Goal: Transaction & Acquisition: Purchase product/service

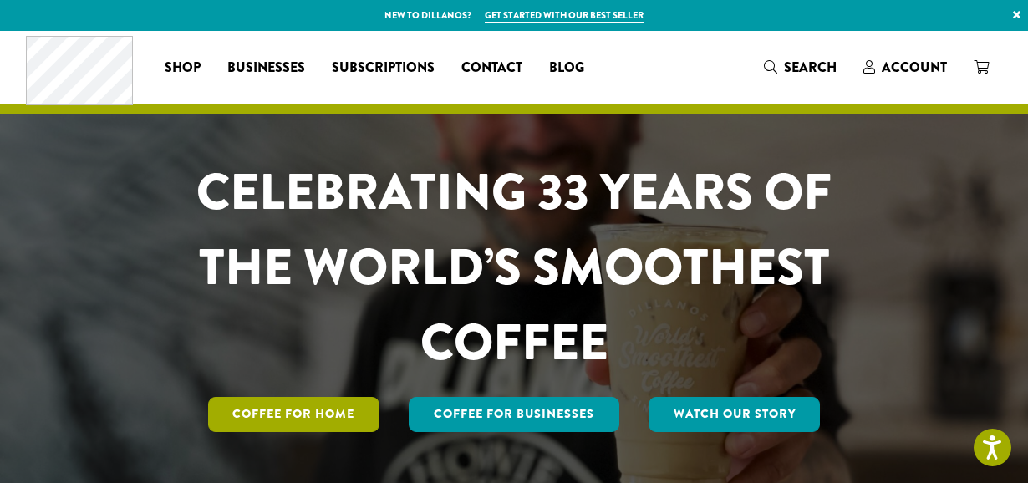
click at [308, 409] on link "Coffee for Home" at bounding box center [294, 414] width 172 height 35
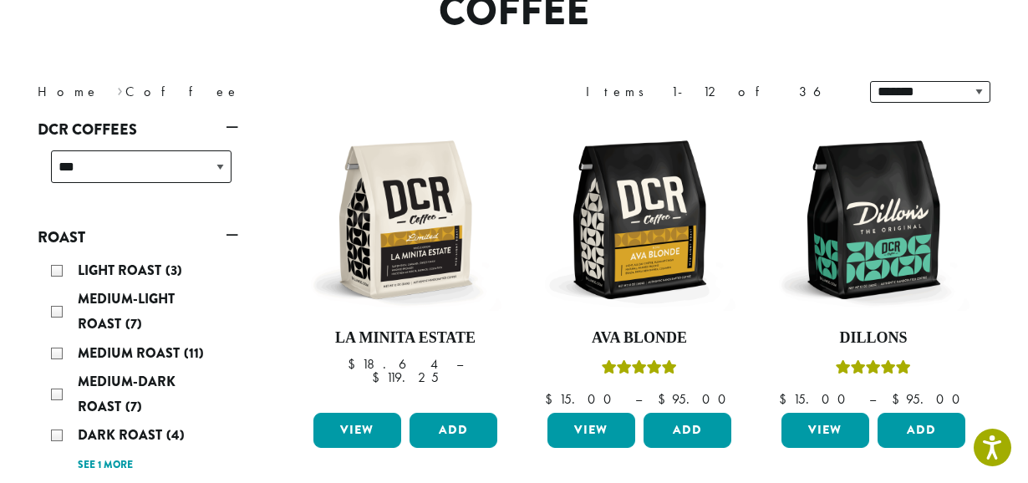
scroll to position [251, 0]
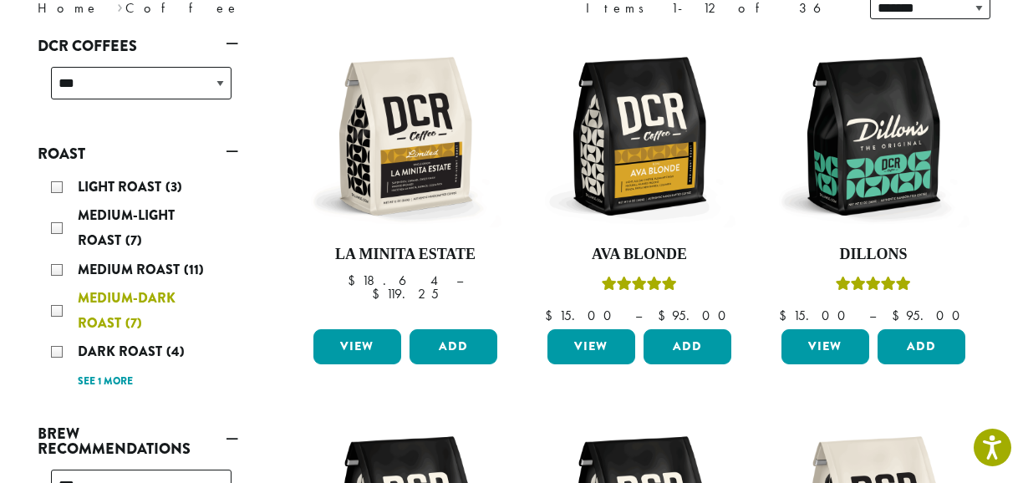
click at [56, 308] on div "Medium-Dark Roast (7)" at bounding box center [141, 311] width 180 height 50
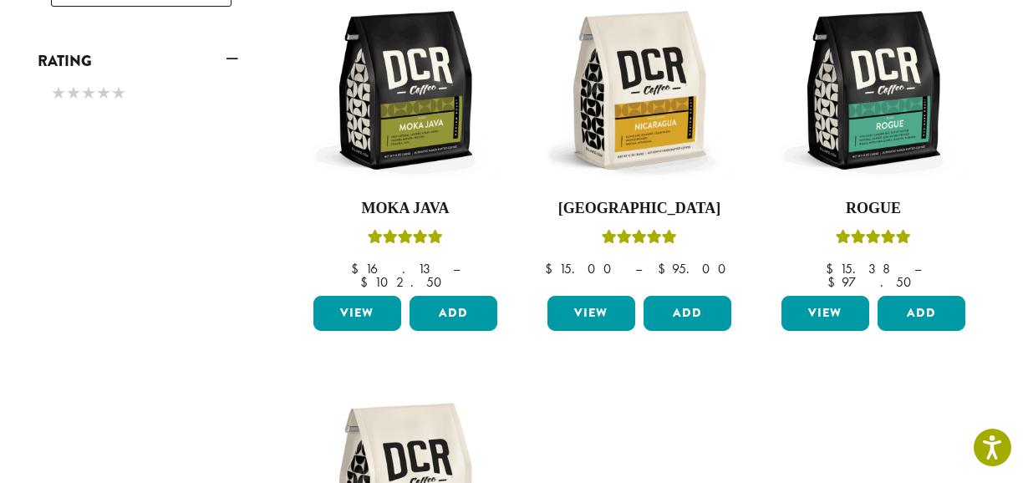
scroll to position [688, 0]
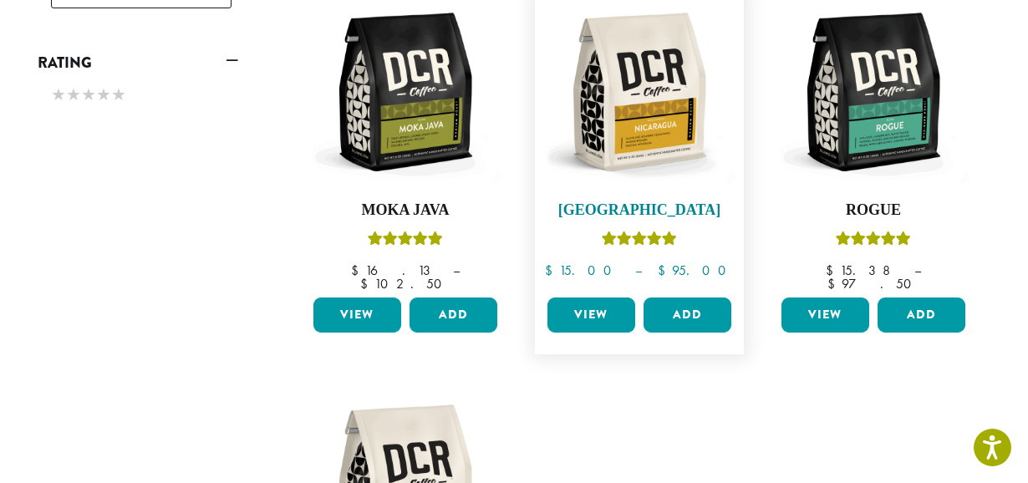
click at [653, 125] on img at bounding box center [639, 92] width 192 height 192
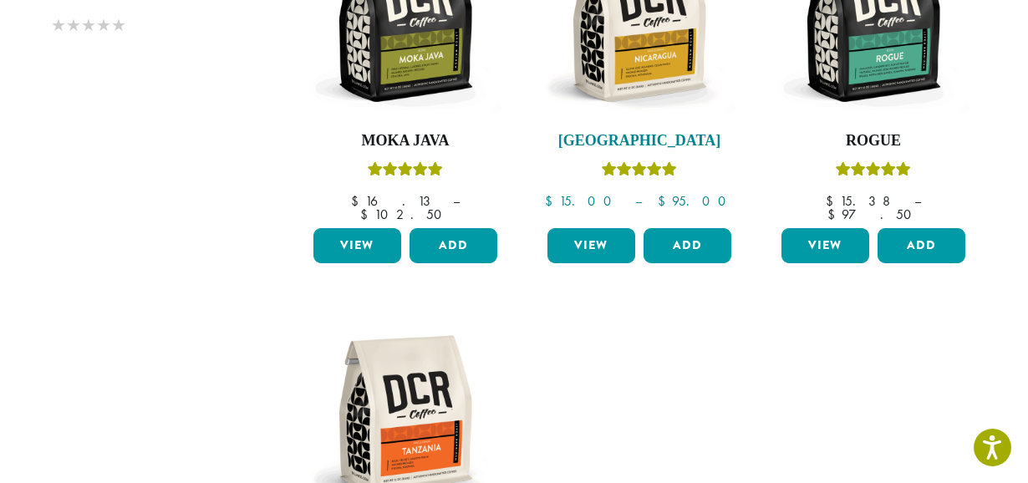
scroll to position [855, 0]
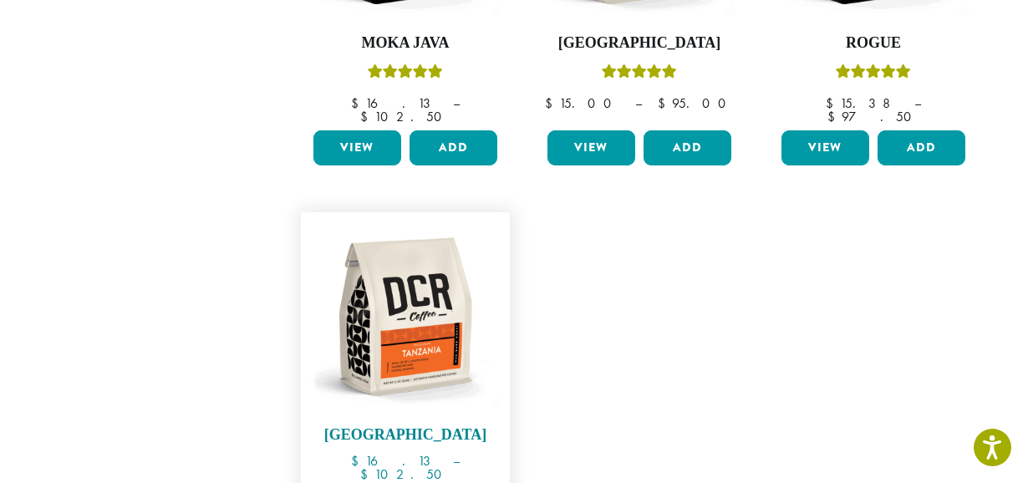
click at [408, 272] on img at bounding box center [405, 317] width 192 height 192
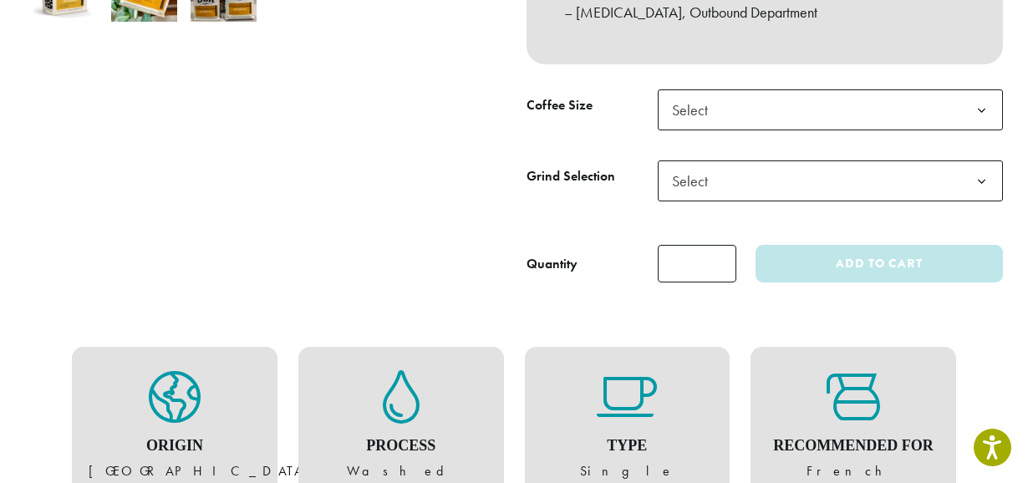
scroll to position [669, 0]
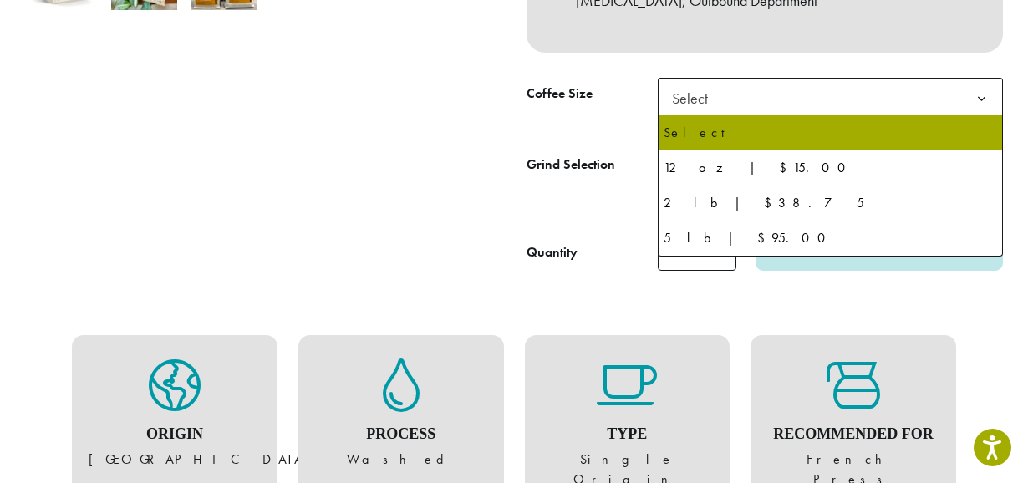
click at [798, 96] on span "Select" at bounding box center [830, 98] width 345 height 41
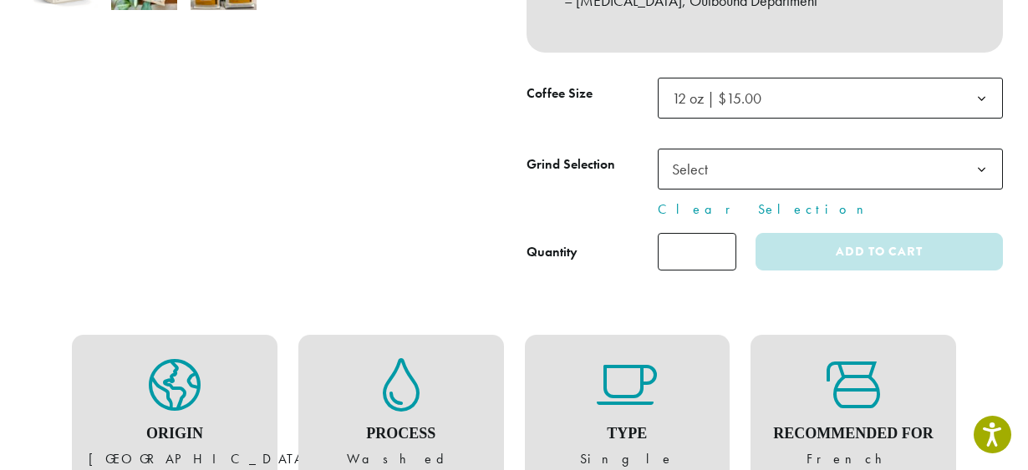
click at [734, 177] on span "Select" at bounding box center [830, 169] width 345 height 41
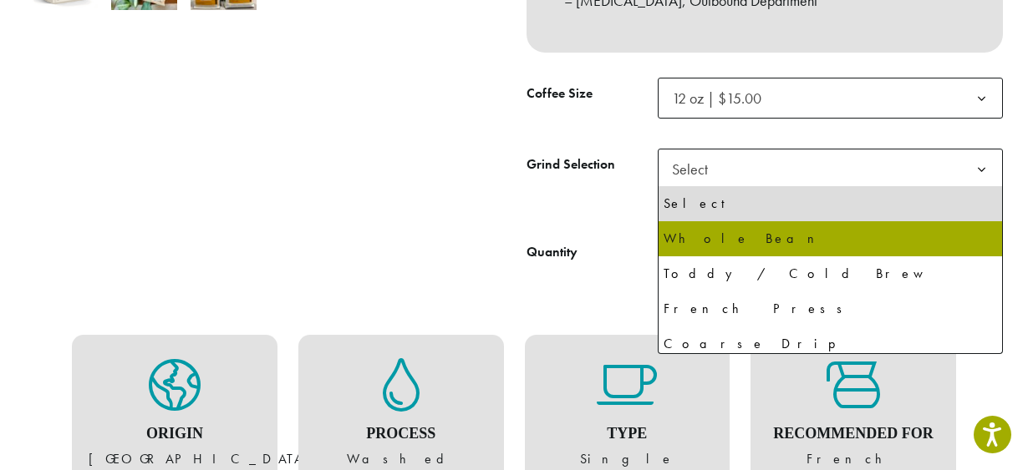
select select "*********"
select select "**********"
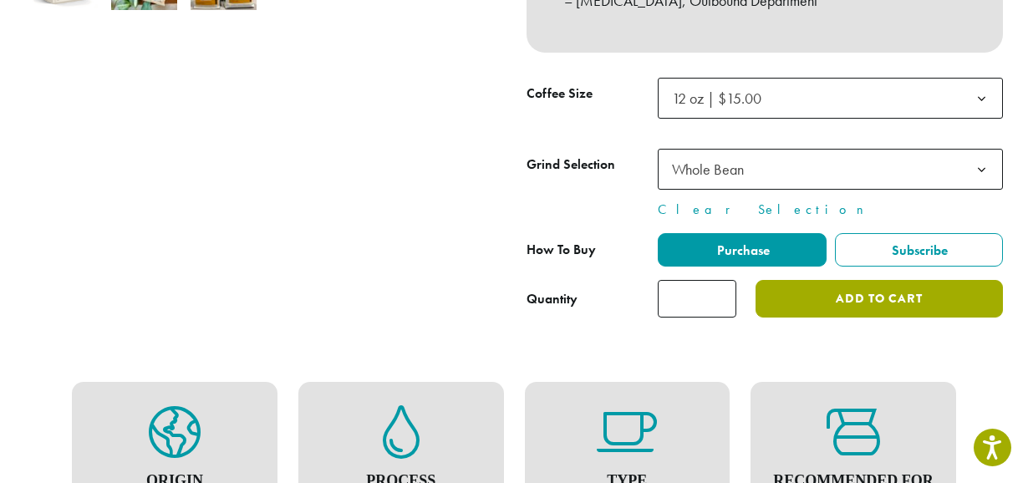
click at [864, 296] on button "Add to cart" at bounding box center [878, 299] width 247 height 38
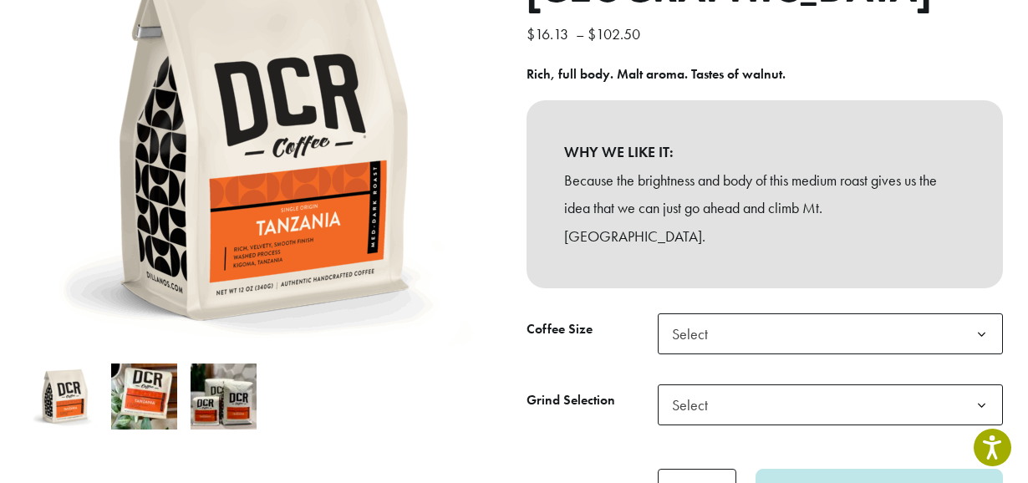
scroll to position [334, 0]
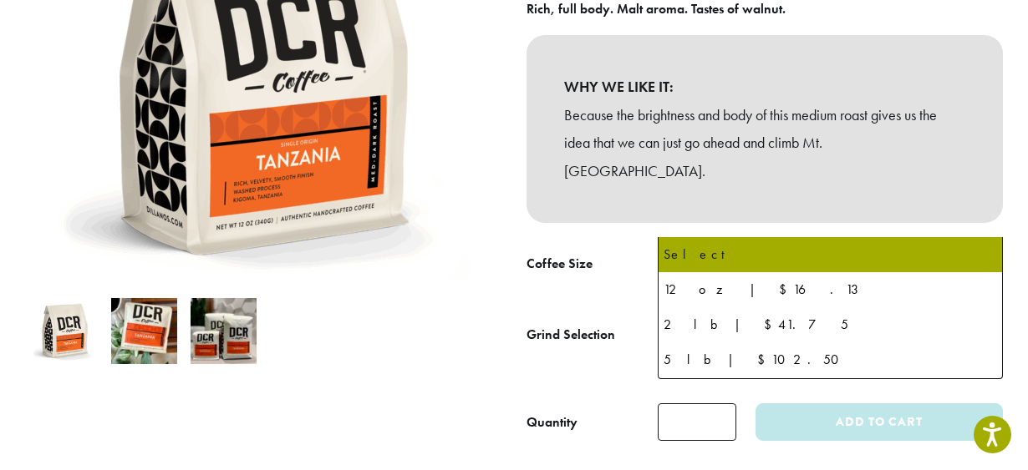
click at [772, 248] on span "Select" at bounding box center [830, 268] width 345 height 41
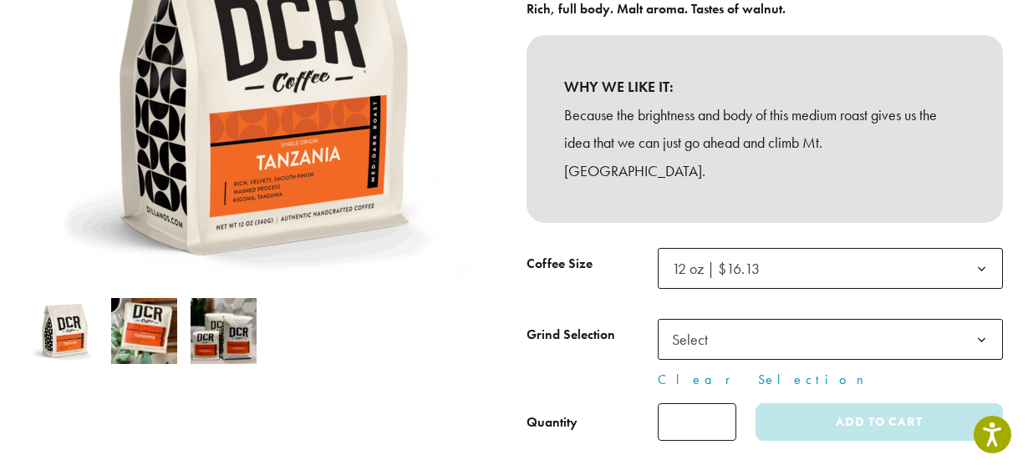
click at [722, 319] on span "Select" at bounding box center [830, 339] width 345 height 41
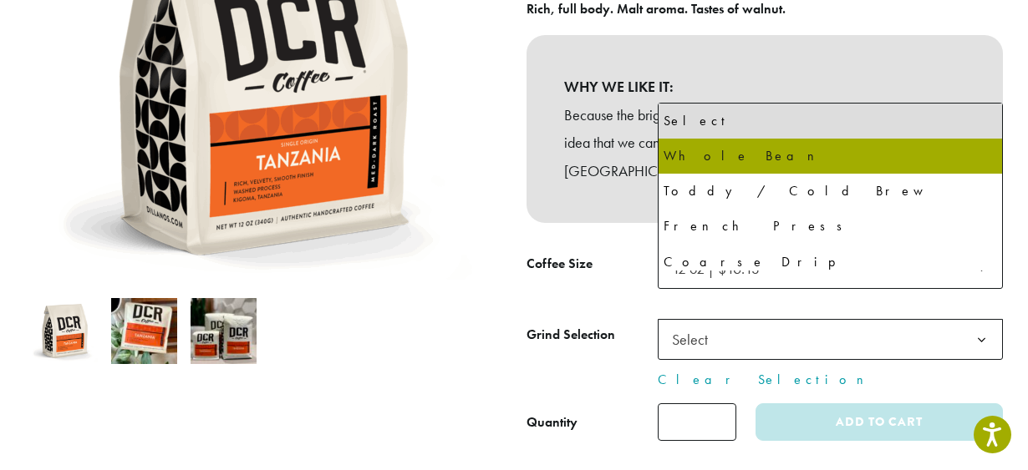
select select "*********"
select select "**********"
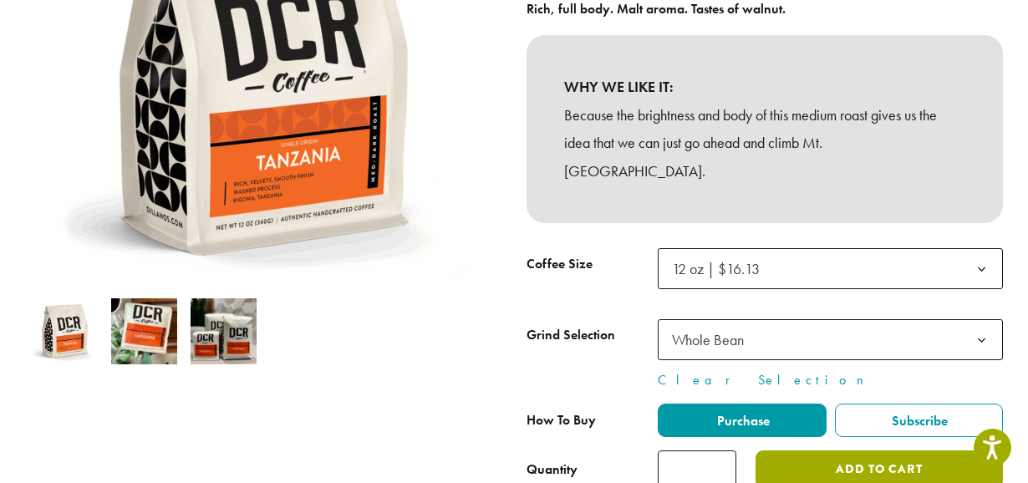
click at [876, 450] on button "Add to cart" at bounding box center [878, 469] width 247 height 38
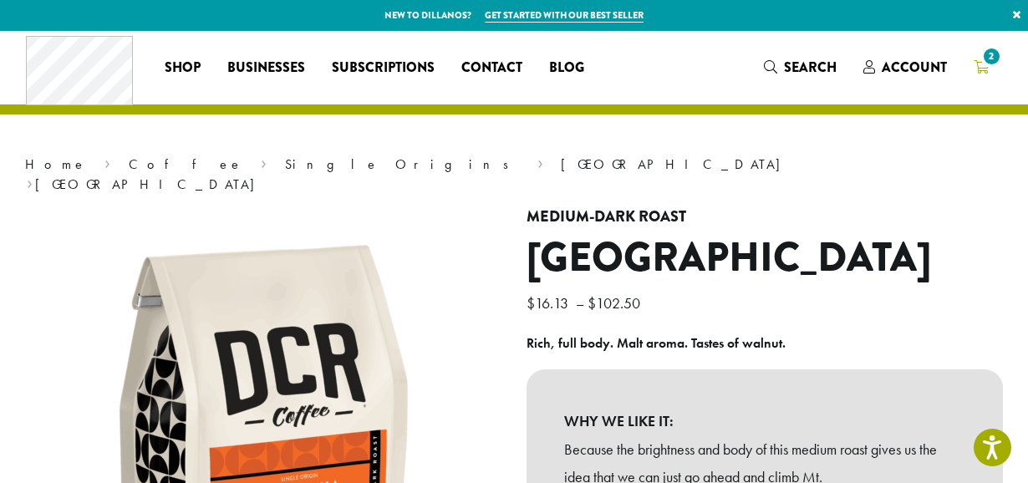
click at [984, 59] on span "2" at bounding box center [991, 56] width 23 height 23
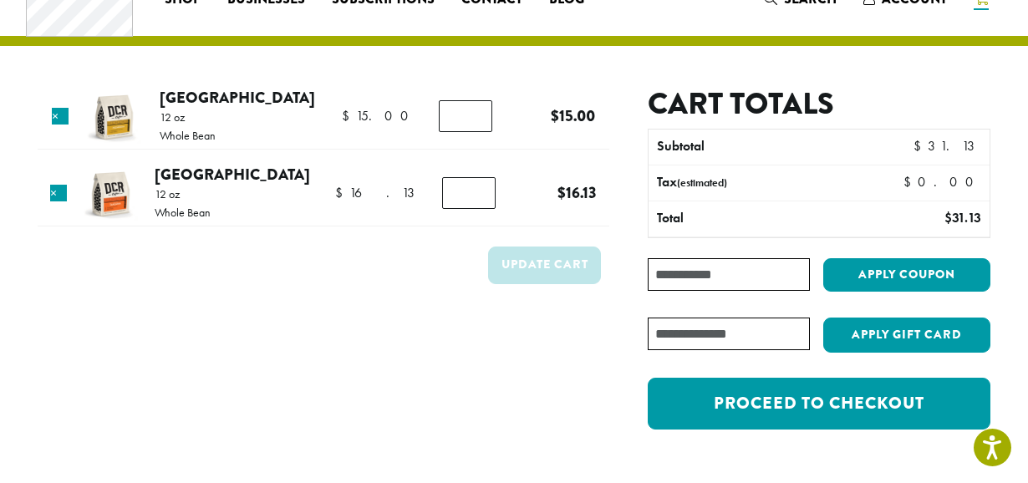
scroll to position [84, 0]
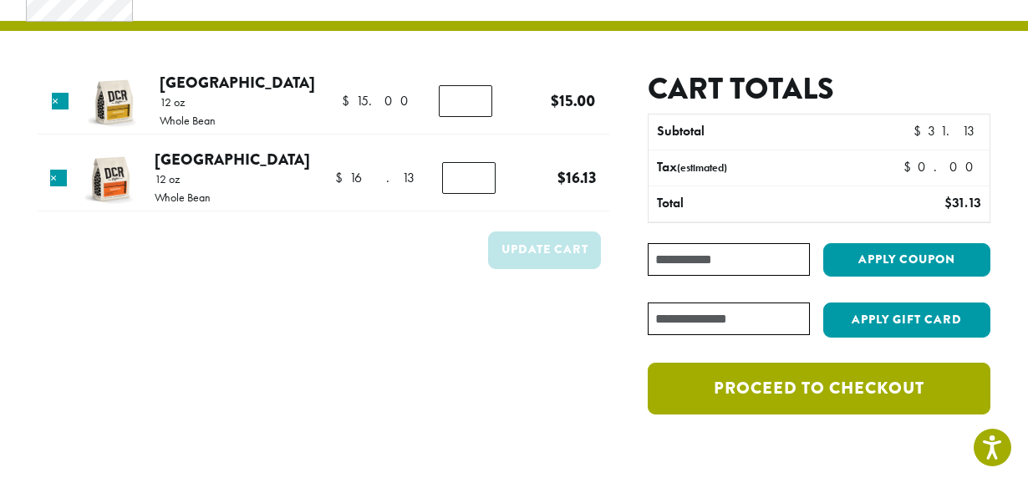
click at [827, 387] on link "Proceed to checkout" at bounding box center [819, 389] width 343 height 52
